Goal: Information Seeking & Learning: Check status

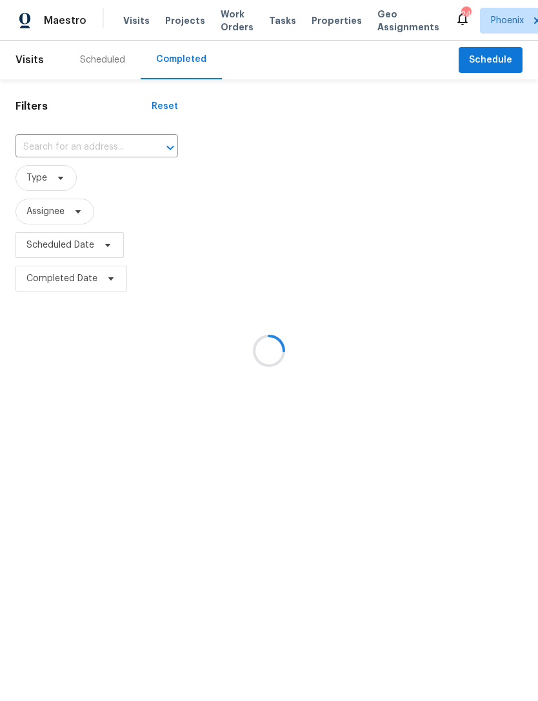
click at [40, 213] on div at bounding box center [269, 350] width 538 height 701
click at [41, 211] on div at bounding box center [269, 350] width 538 height 701
click at [34, 214] on div at bounding box center [269, 350] width 538 height 701
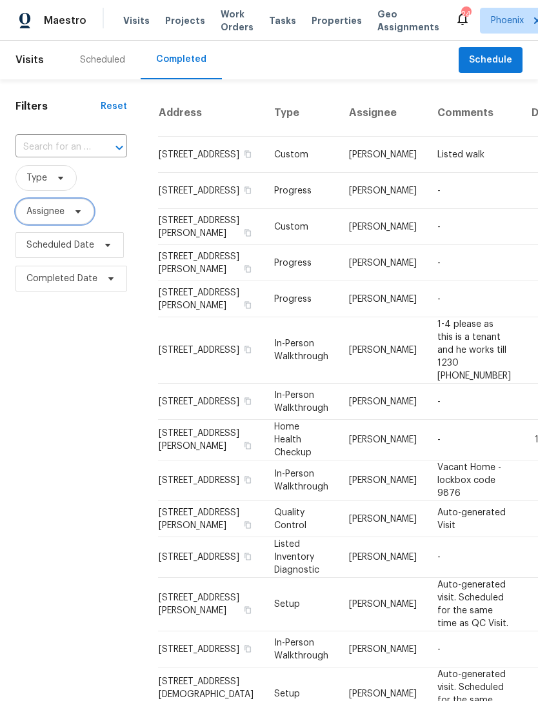
click at [49, 217] on span "Assignee" at bounding box center [45, 211] width 38 height 13
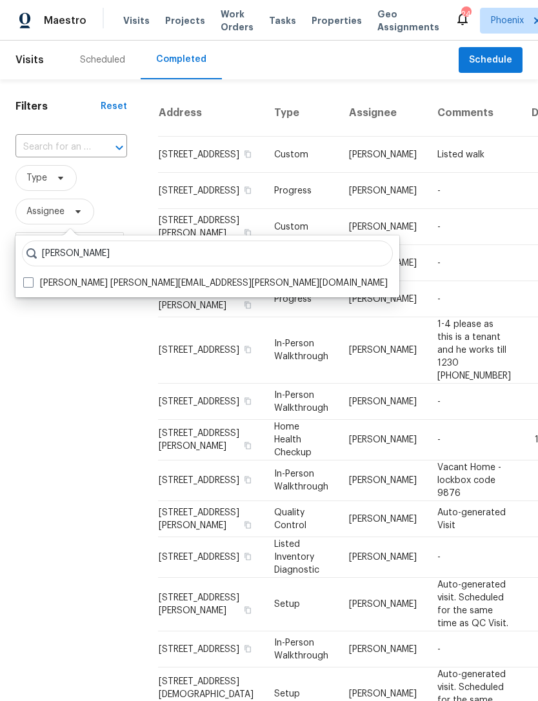
type input "Brian born"
click at [90, 286] on label "Brian Borntrager brian.borntrager@opendoor.com" at bounding box center [205, 283] width 364 height 13
click at [32, 285] on input "Brian Borntrager brian.borntrager@opendoor.com" at bounding box center [27, 281] width 8 height 8
checkbox input "true"
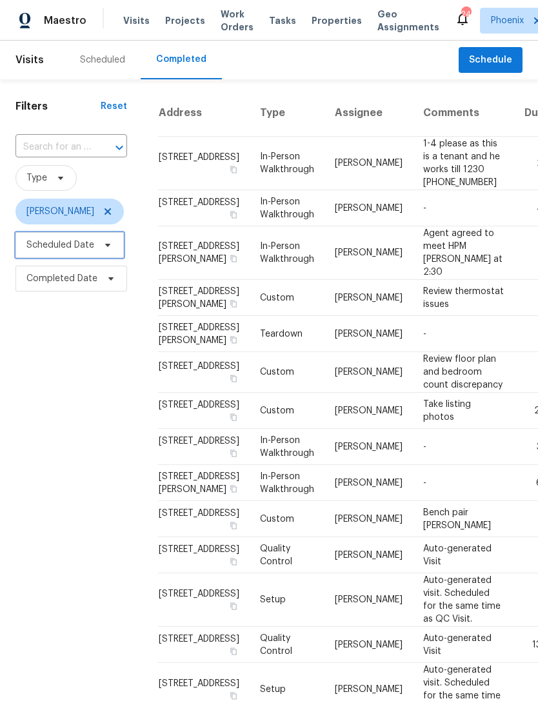
click at [50, 254] on span "Scheduled Date" at bounding box center [69, 245] width 108 height 26
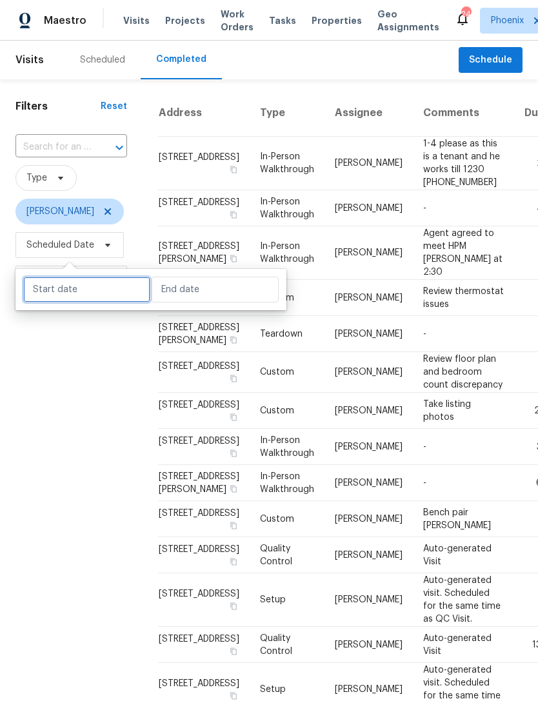
click at [52, 293] on input "text" at bounding box center [86, 290] width 127 height 26
select select "8"
select select "2025"
select select "9"
select select "2025"
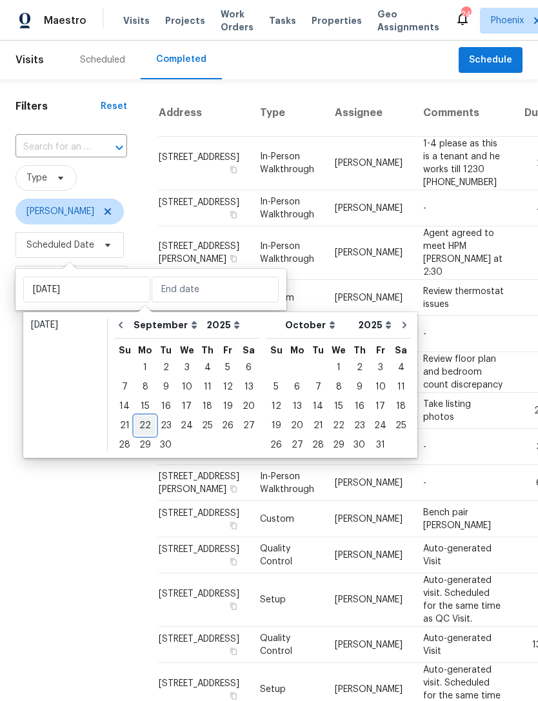
click at [140, 424] on div "22" at bounding box center [145, 426] width 21 height 18
type input "Mon, Sep 22"
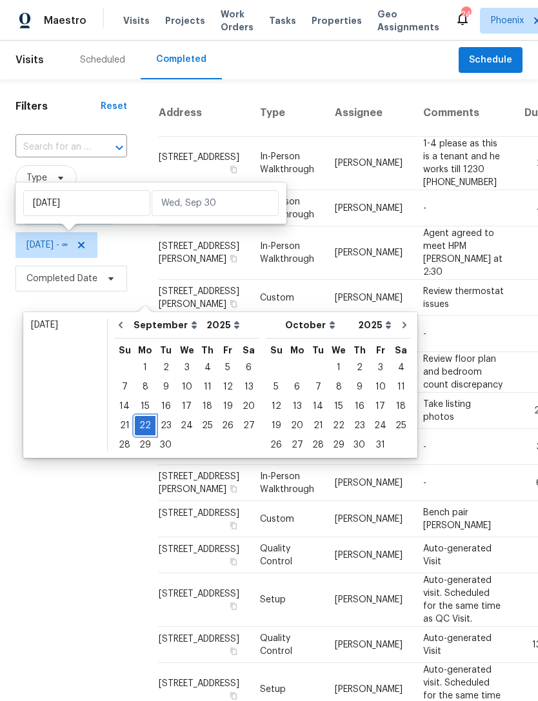
click at [138, 424] on div "22" at bounding box center [145, 426] width 21 height 18
type input "Mon, Sep 22"
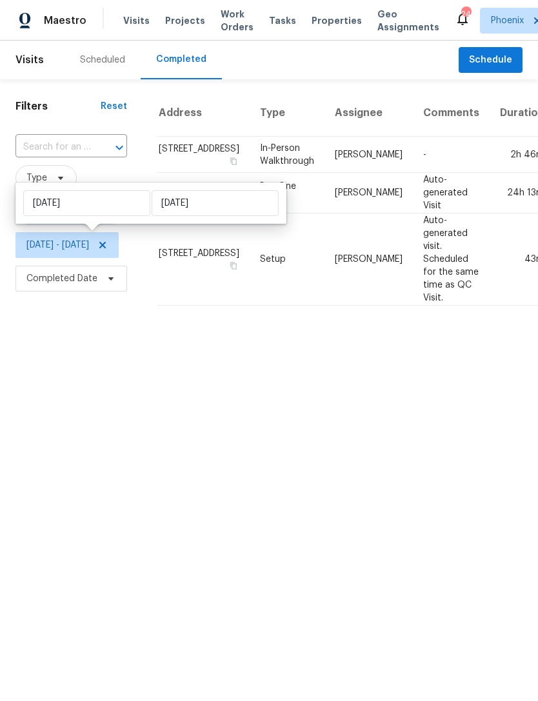
click at [105, 316] on html "Maestro Visits Projects Work Orders Tasks Properties Geo Assignments 24 Phoenix…" at bounding box center [269, 158] width 538 height 316
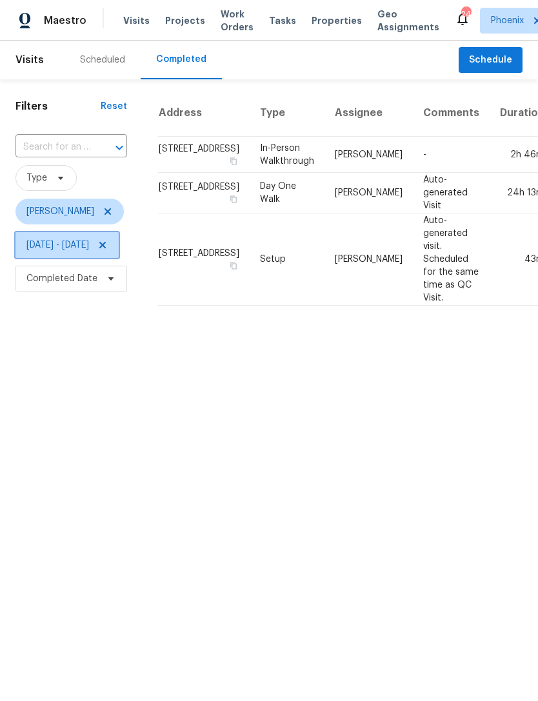
click at [108, 246] on icon at bounding box center [102, 245] width 10 height 10
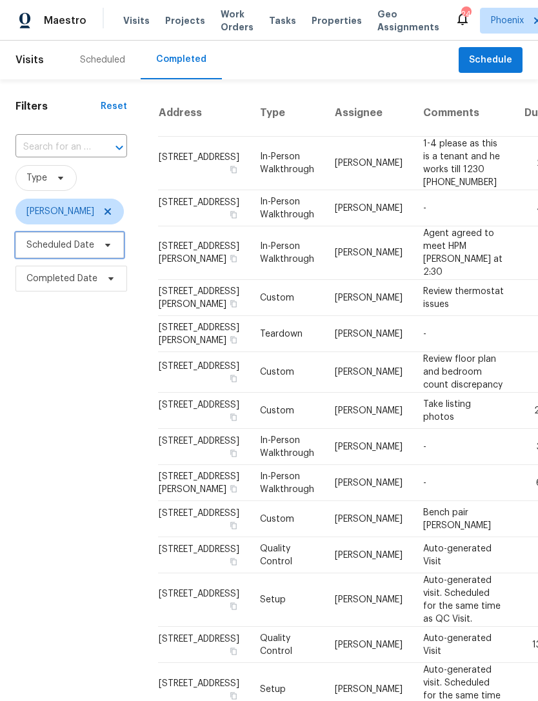
click at [60, 245] on span "Scheduled Date" at bounding box center [60, 245] width 68 height 13
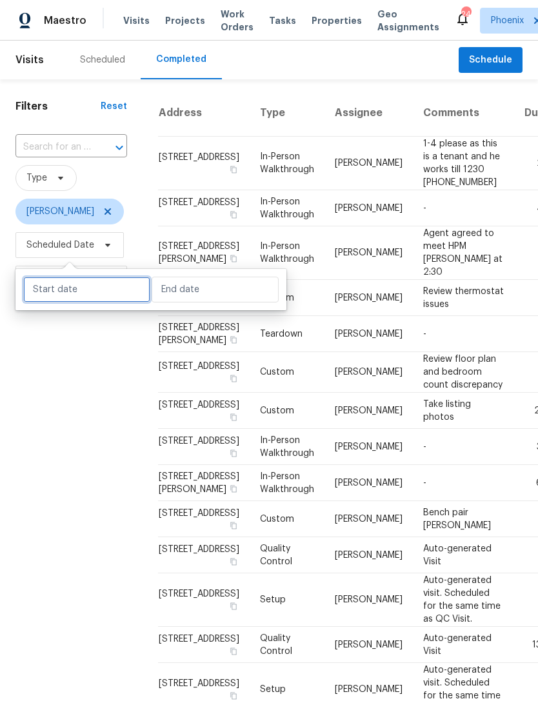
click at [93, 286] on input "text" at bounding box center [86, 290] width 127 height 26
select select "8"
select select "2025"
select select "9"
select select "2025"
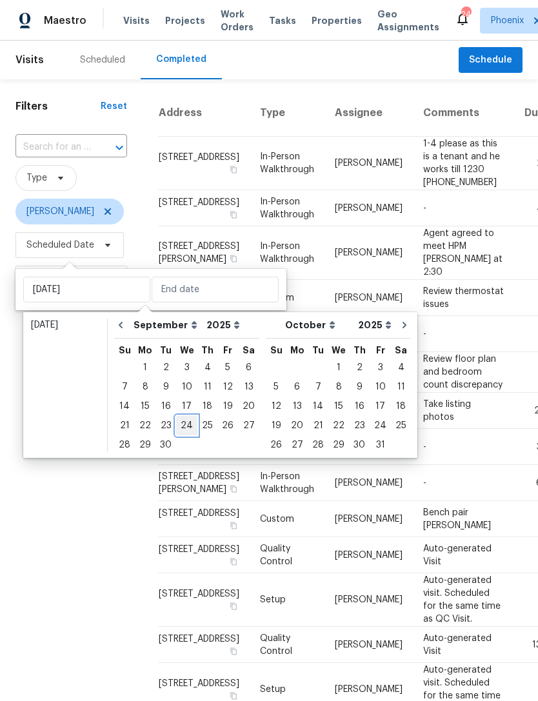
click at [192, 421] on div "24" at bounding box center [186, 426] width 21 height 18
type input "Wed, Sep 24"
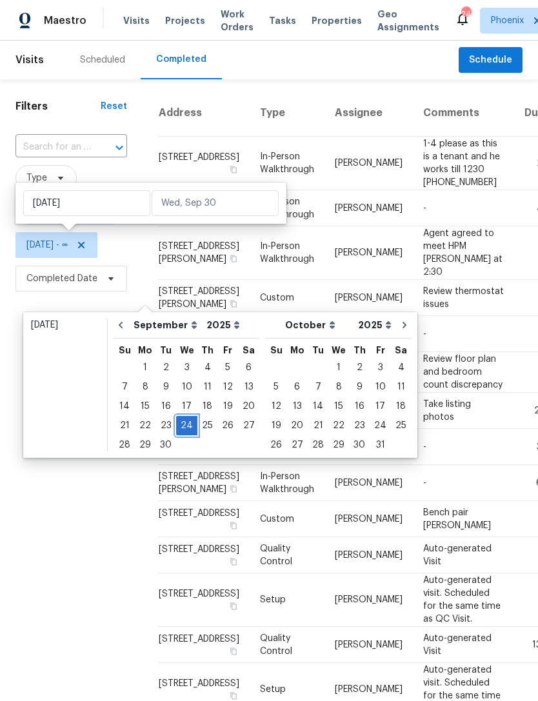
click at [188, 424] on div "24" at bounding box center [186, 426] width 21 height 18
type input "Wed, Sep 24"
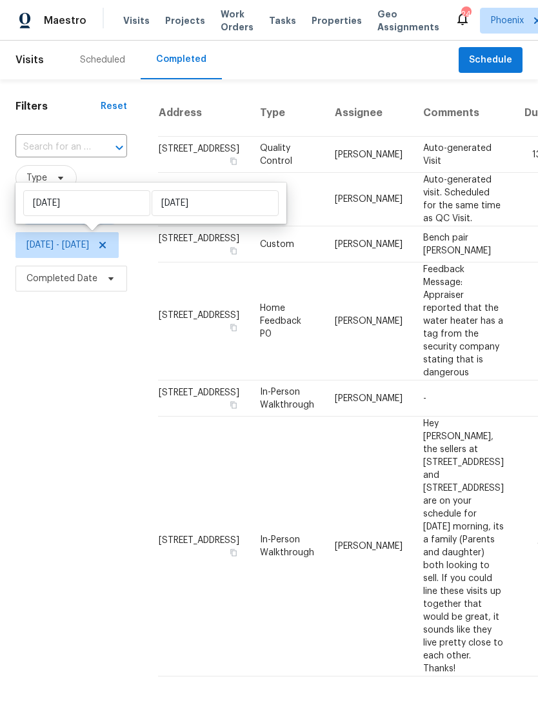
click at [104, 399] on div "Filters Reset ​ Type Brian Borntrager Wed, Sep 24 - Wed, Sep 24 Completed Date" at bounding box center [71, 383] width 143 height 608
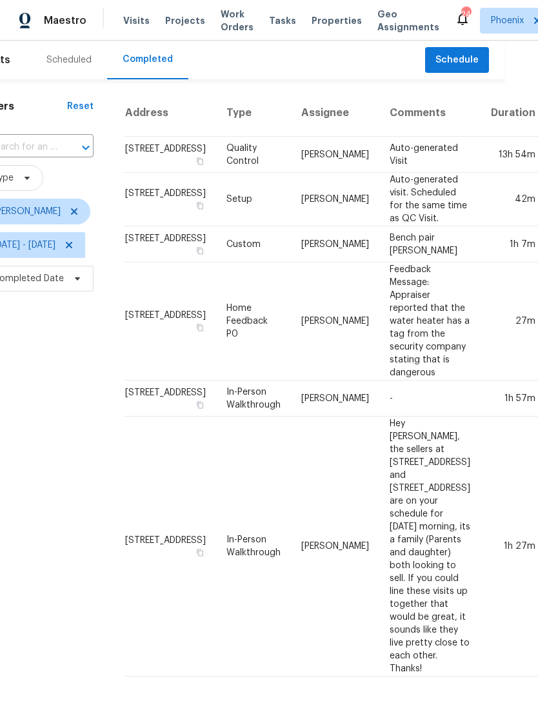
scroll to position [151, 27]
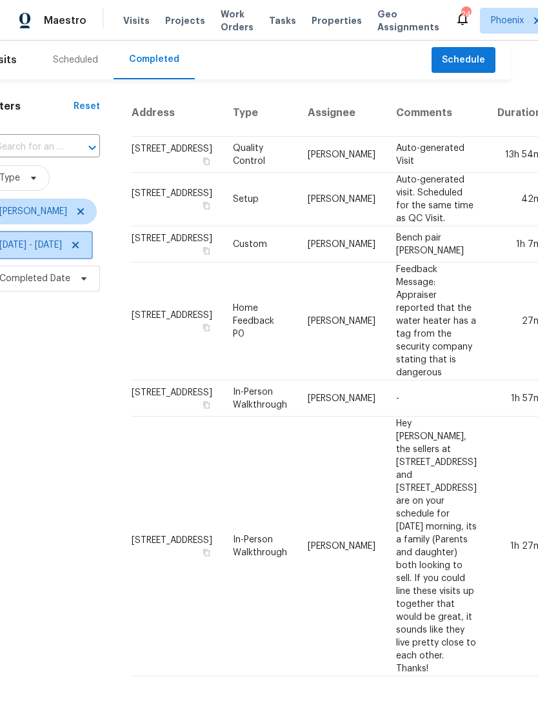
click at [92, 232] on span "Wed, Sep 24 - Wed, Sep 24" at bounding box center [39, 245] width 103 height 26
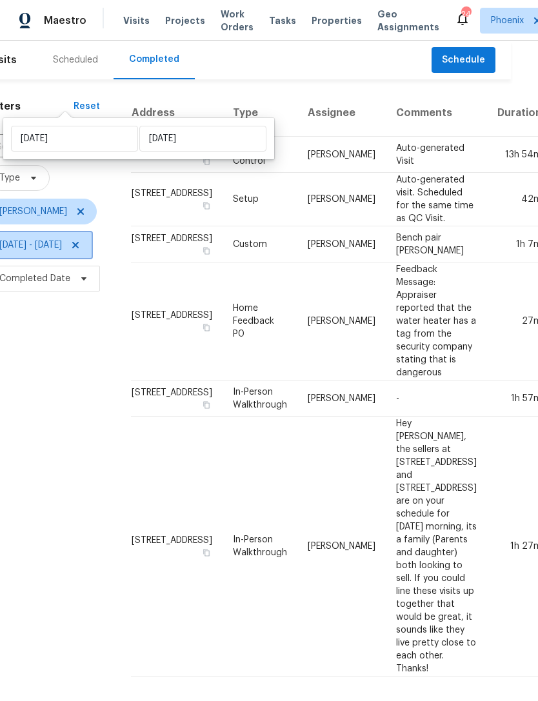
click at [81, 240] on icon at bounding box center [75, 245] width 10 height 10
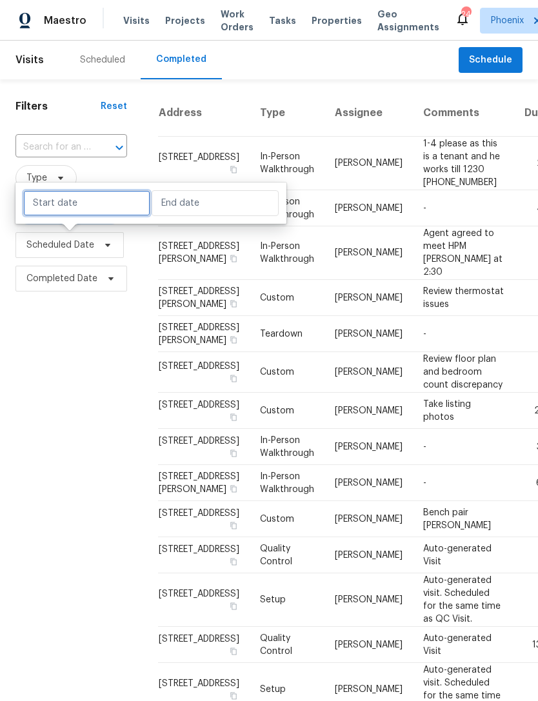
click at [77, 206] on input "text" at bounding box center [86, 203] width 127 height 26
select select "8"
select select "2025"
select select "9"
select select "2025"
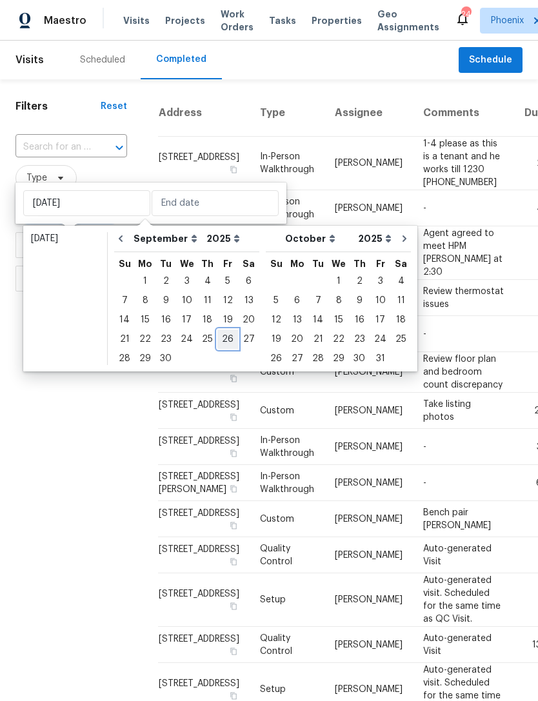
click at [222, 339] on div "26" at bounding box center [227, 339] width 21 height 18
type input "Fri, Sep 26"
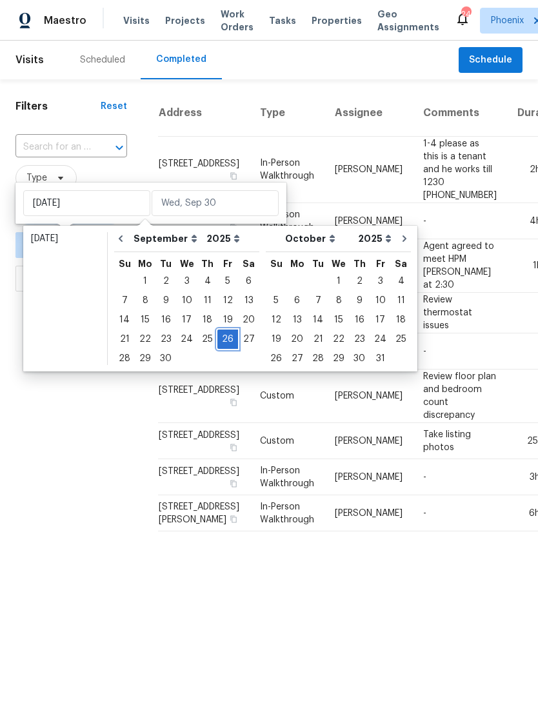
click at [224, 341] on div "26" at bounding box center [227, 339] width 21 height 18
type input "Fri, Sep 26"
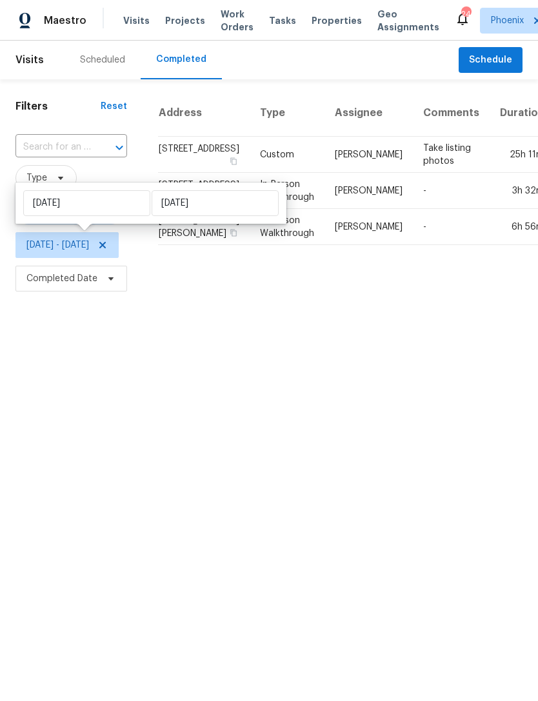
click at [366, 295] on html "Maestro Visits Projects Work Orders Tasks Properties Geo Assignments 24 Phoenix…" at bounding box center [269, 147] width 538 height 295
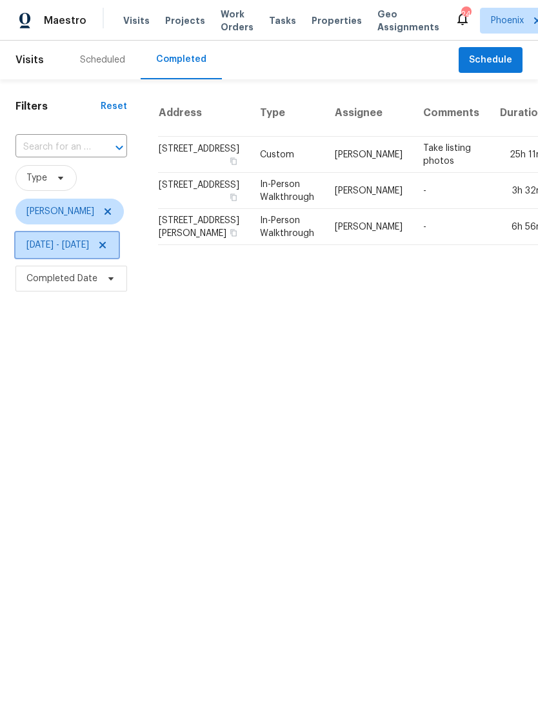
click at [108, 245] on icon at bounding box center [102, 245] width 10 height 10
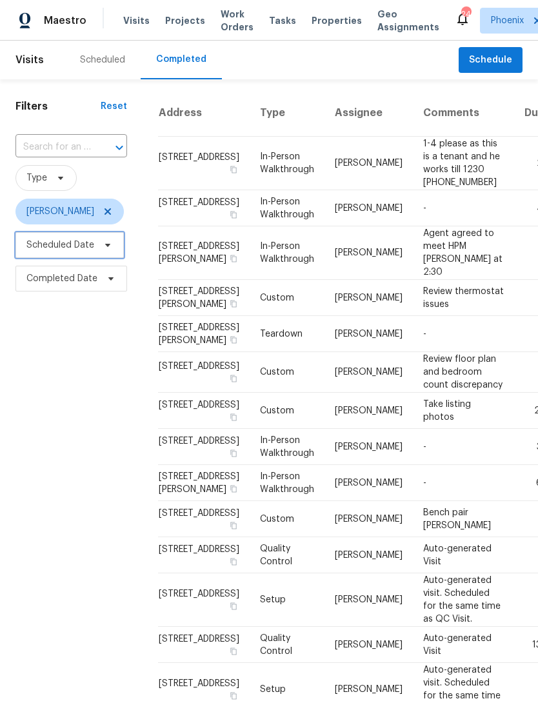
click at [59, 258] on span "Scheduled Date" at bounding box center [69, 245] width 108 height 26
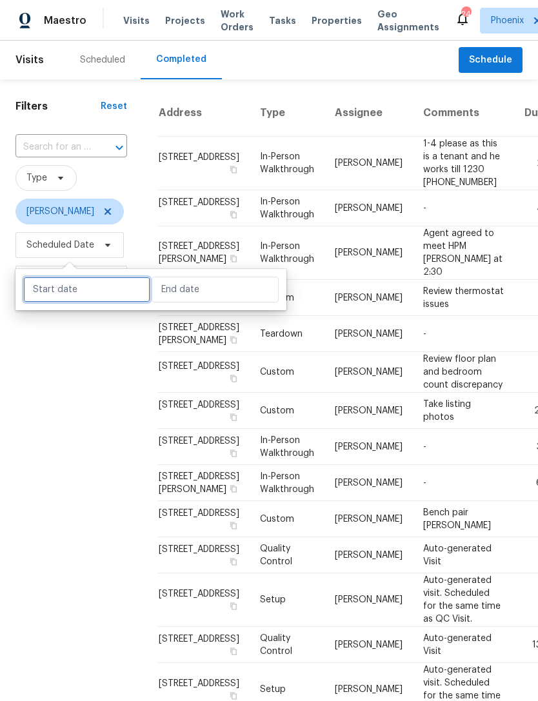
click at [105, 289] on input "text" at bounding box center [86, 290] width 127 height 26
select select "8"
select select "2025"
select select "9"
select select "2025"
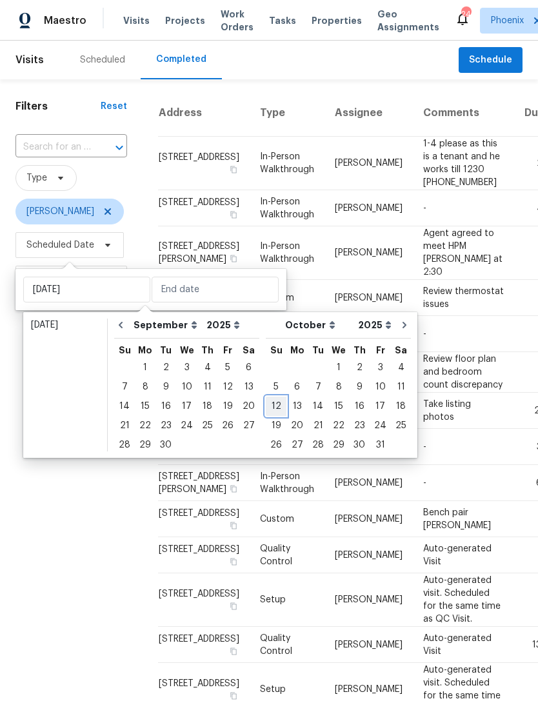
click at [266, 413] on div "12" at bounding box center [276, 406] width 21 height 18
type input "Sun, Oct 12"
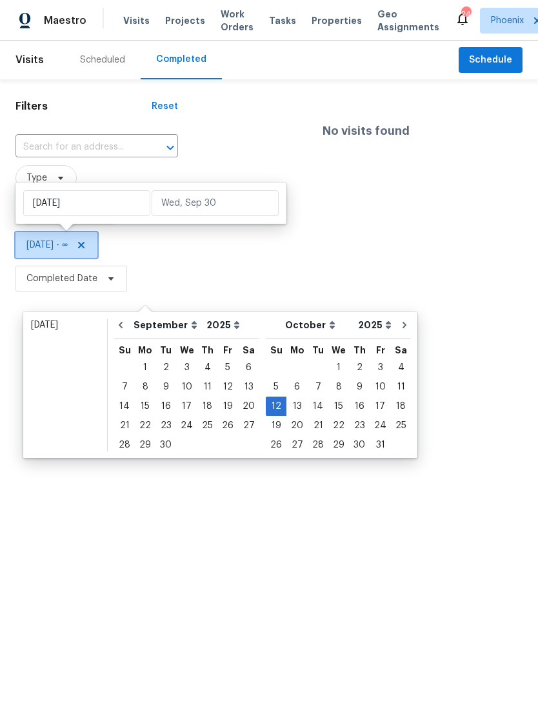
click at [84, 245] on icon at bounding box center [81, 245] width 6 height 6
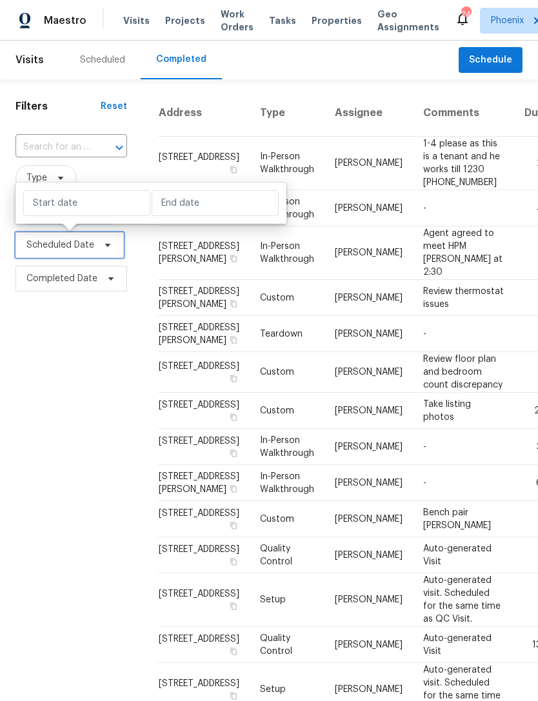
click at [58, 249] on span "Scheduled Date" at bounding box center [60, 245] width 68 height 13
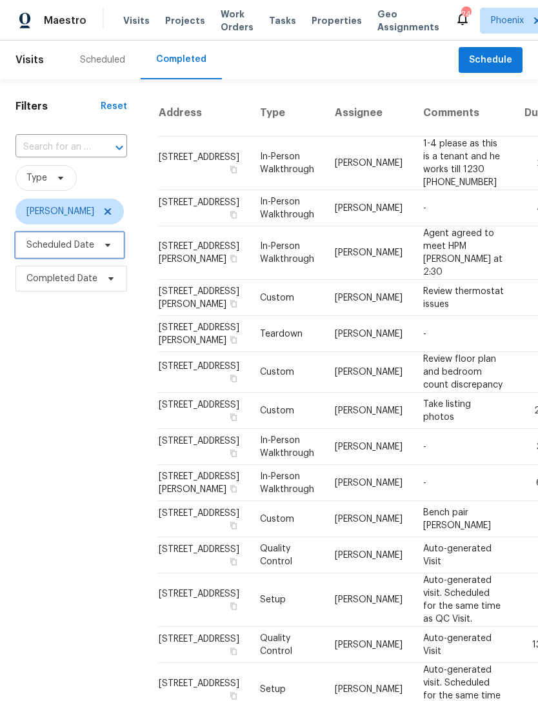
click at [54, 250] on span "Scheduled Date" at bounding box center [60, 245] width 68 height 13
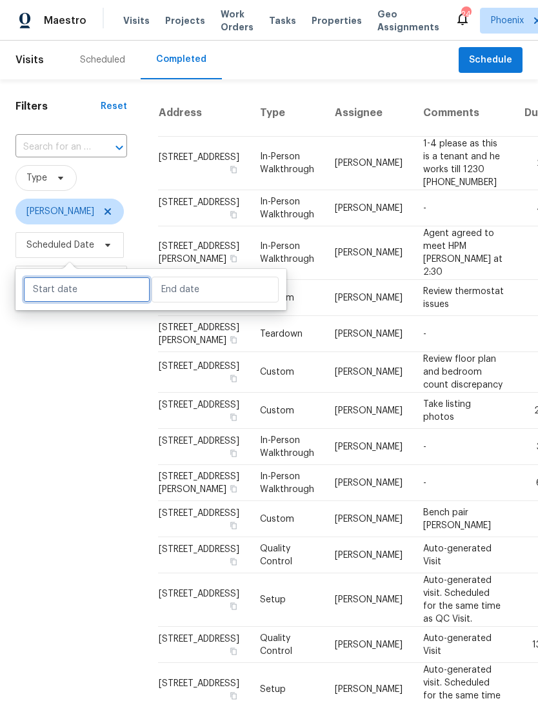
click at [103, 290] on input "text" at bounding box center [86, 290] width 127 height 26
select select "8"
select select "2025"
select select "9"
select select "2025"
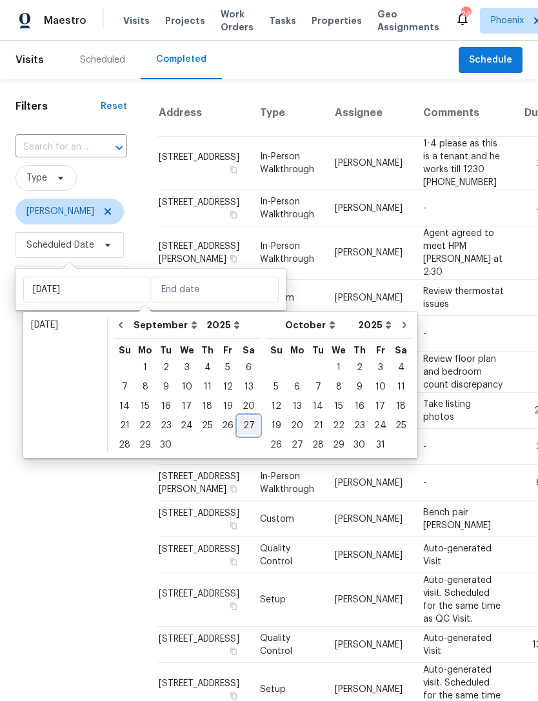
click at [248, 426] on div "27" at bounding box center [248, 426] width 21 height 18
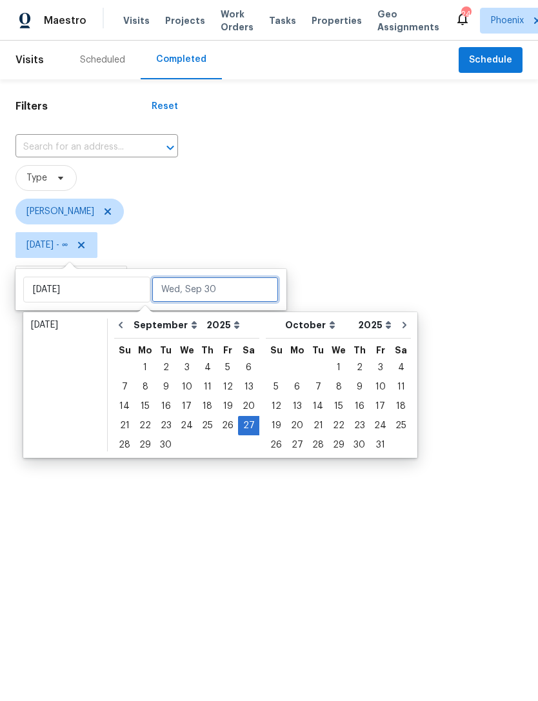
type input "Sat, Sep 27"
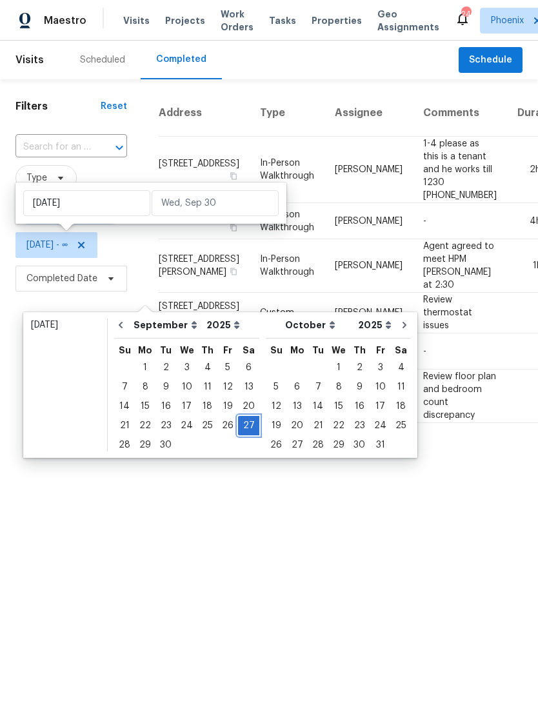
click at [245, 427] on div "27" at bounding box center [248, 426] width 21 height 18
type input "Sat, Sep 27"
